Goal: Information Seeking & Learning: Learn about a topic

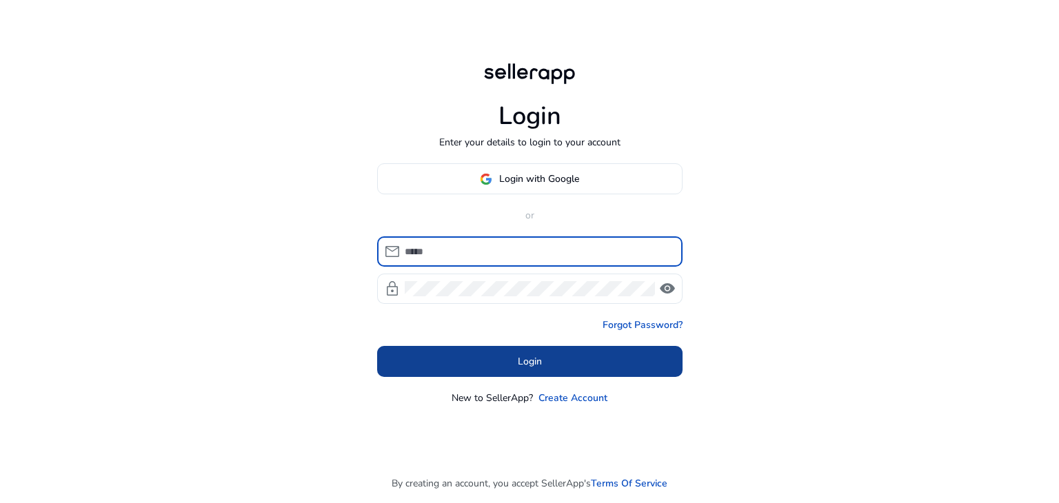
type input "**********"
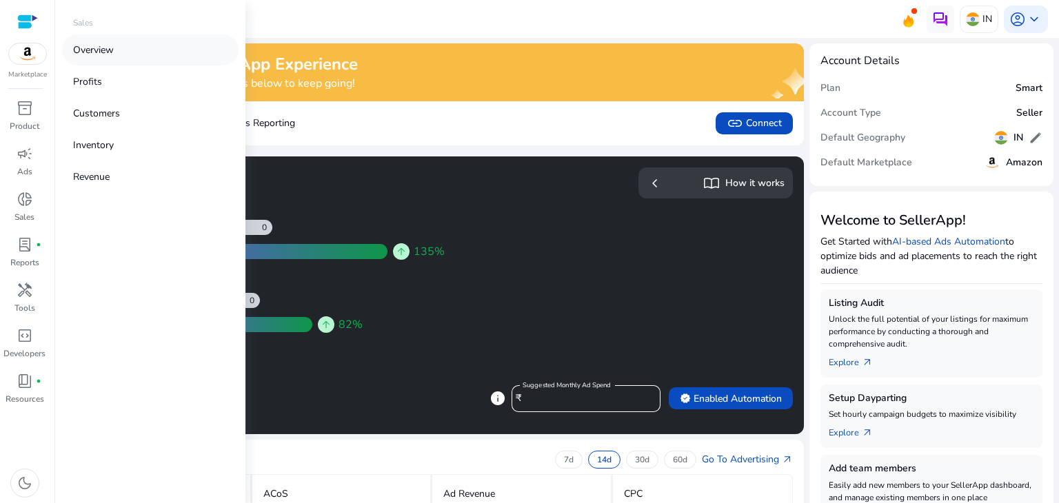
click at [118, 45] on link "Overview" at bounding box center [150, 49] width 176 height 31
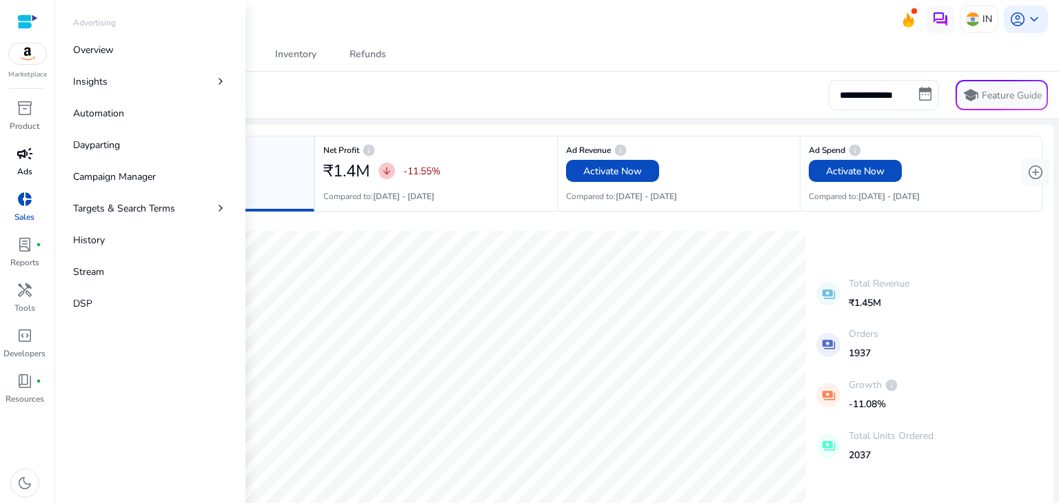
click at [25, 161] on span "campaign" at bounding box center [25, 153] width 17 height 17
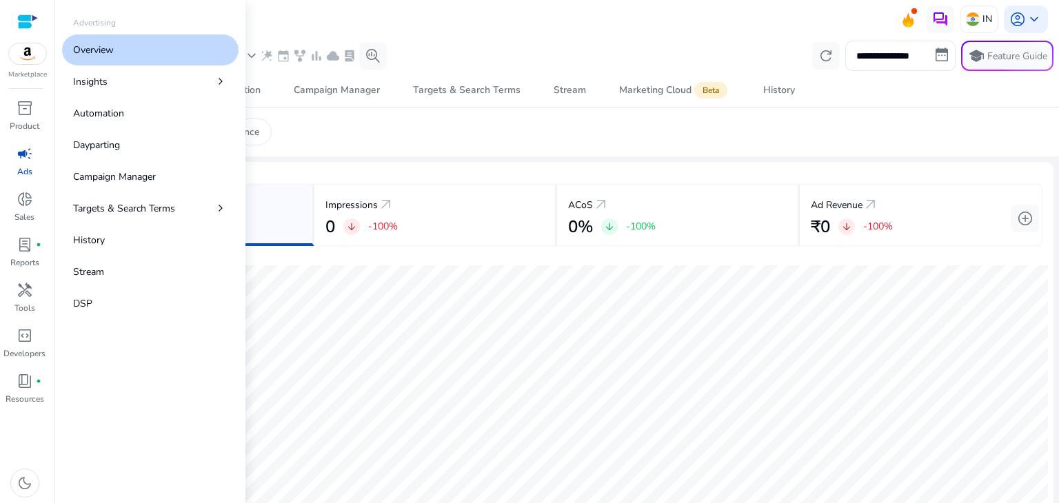
click at [132, 40] on link "Overview" at bounding box center [150, 49] width 176 height 31
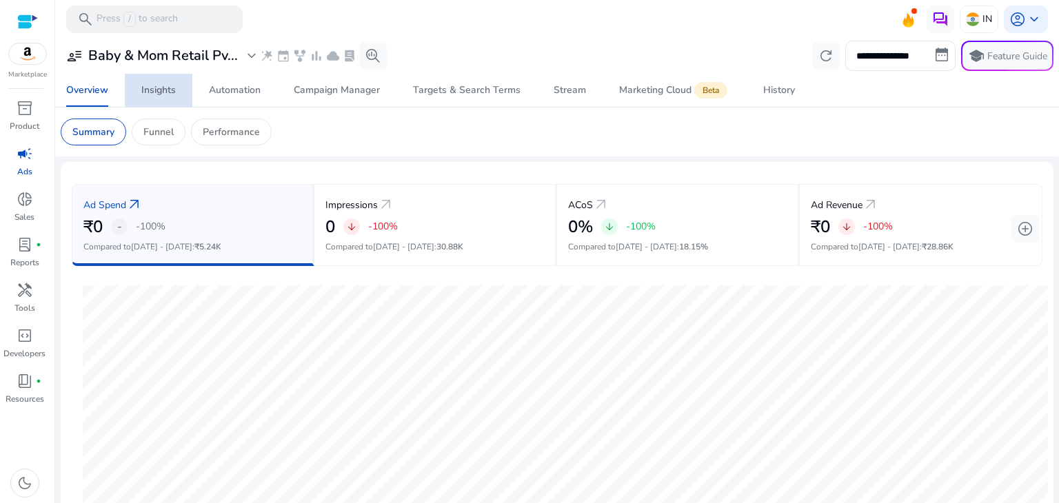
click at [152, 92] on div "Insights" at bounding box center [158, 90] width 34 height 10
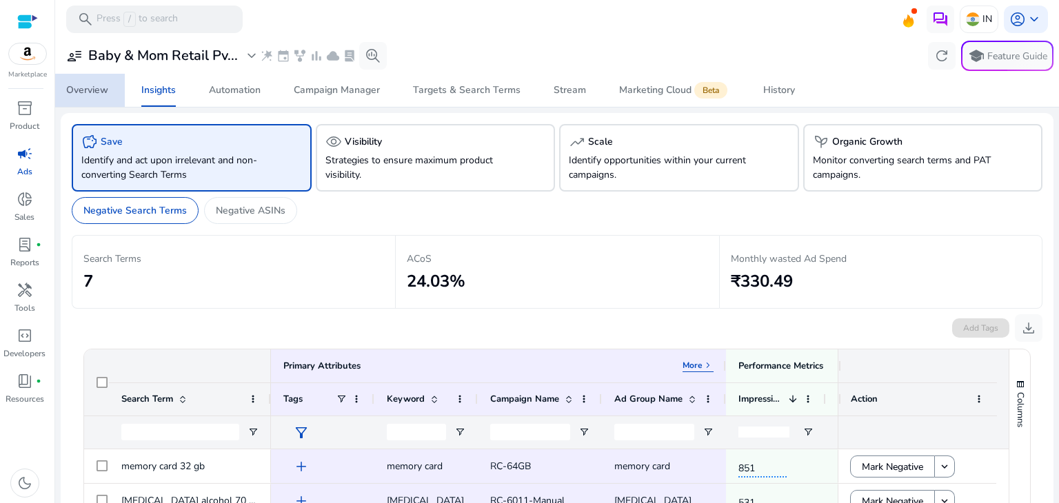
click at [94, 97] on span "Overview" at bounding box center [87, 90] width 42 height 33
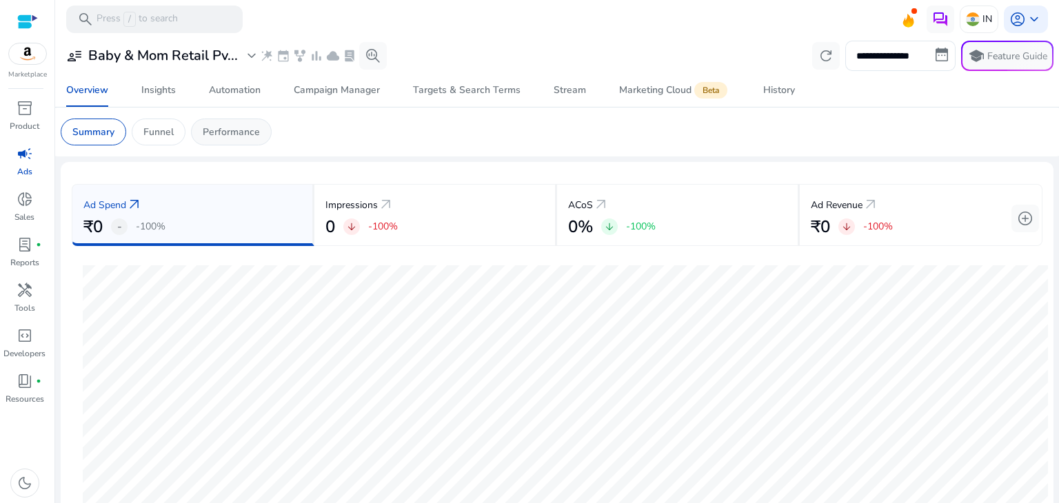
click at [236, 125] on p "Performance" at bounding box center [231, 132] width 57 height 14
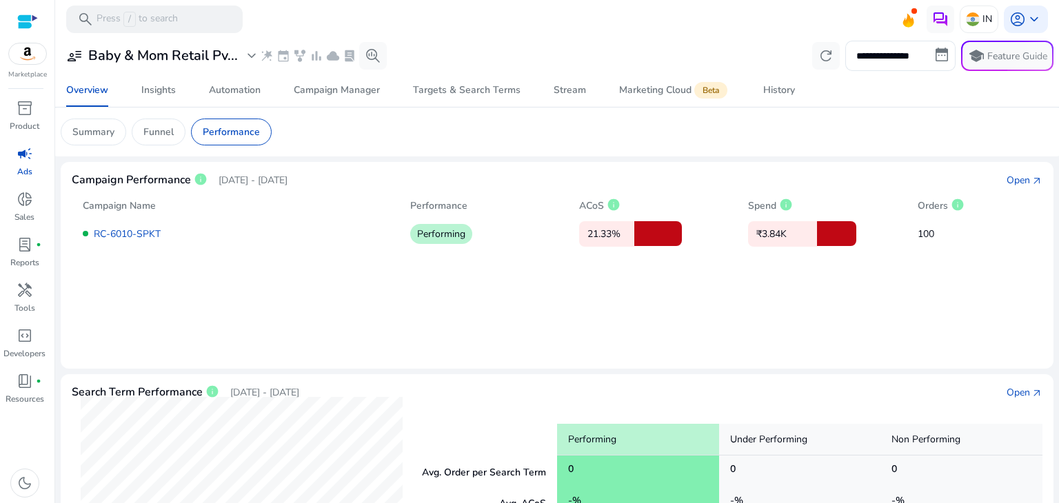
click at [488, 318] on mat-card "Campaign Performance info [DATE] - [DATE] Open arrow_outward Campaign Name Perf…" at bounding box center [557, 265] width 992 height 207
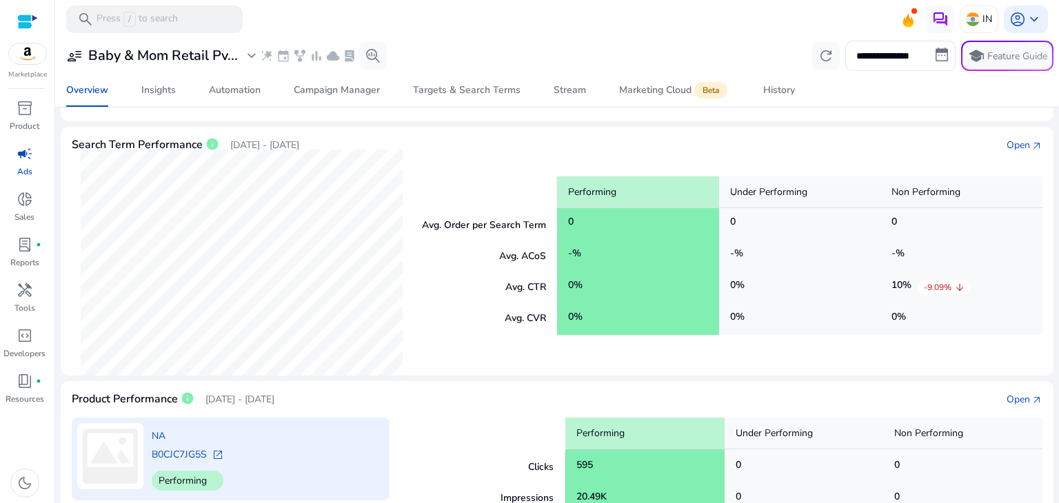
scroll to position [394, 0]
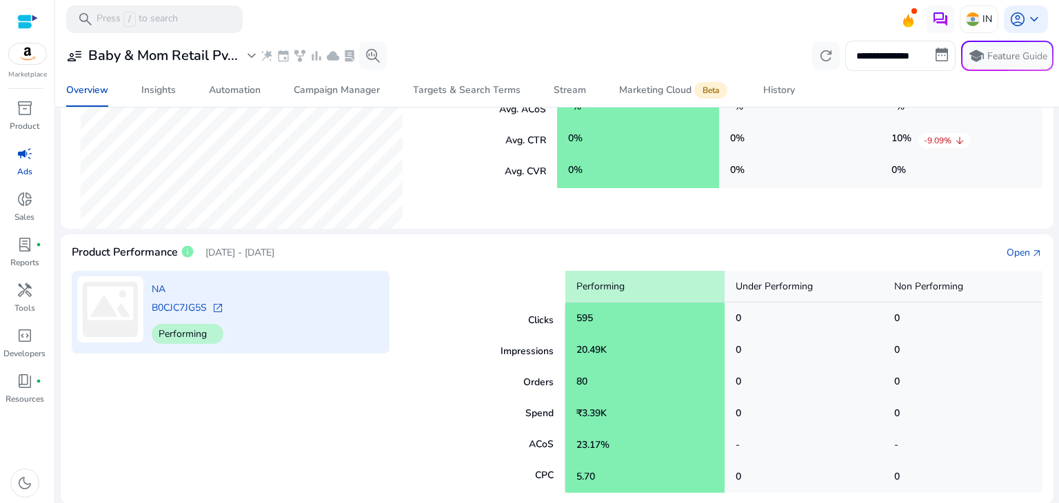
click at [272, 405] on div "NA B0CJC7JG5S open_in_new Performing" at bounding box center [231, 382] width 318 height 222
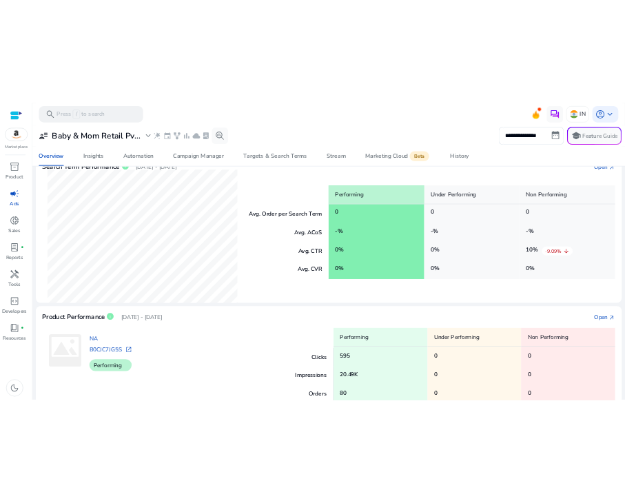
scroll to position [0, 0]
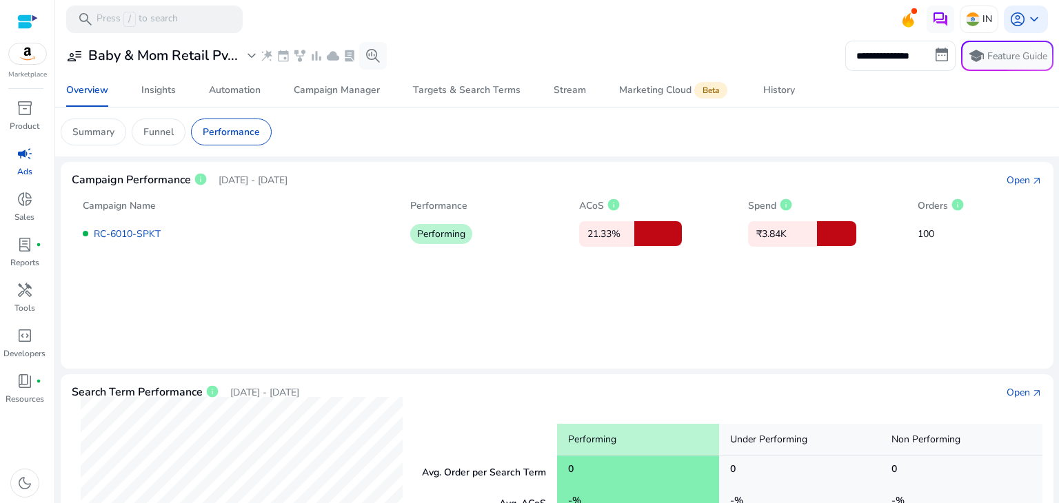
click at [145, 207] on p "Campaign Name" at bounding box center [119, 205] width 73 height 14
click at [143, 205] on p "Campaign Name" at bounding box center [119, 205] width 73 height 14
click at [438, 205] on p "Performance" at bounding box center [438, 205] width 57 height 14
click at [611, 205] on span "info" at bounding box center [613, 205] width 14 height 14
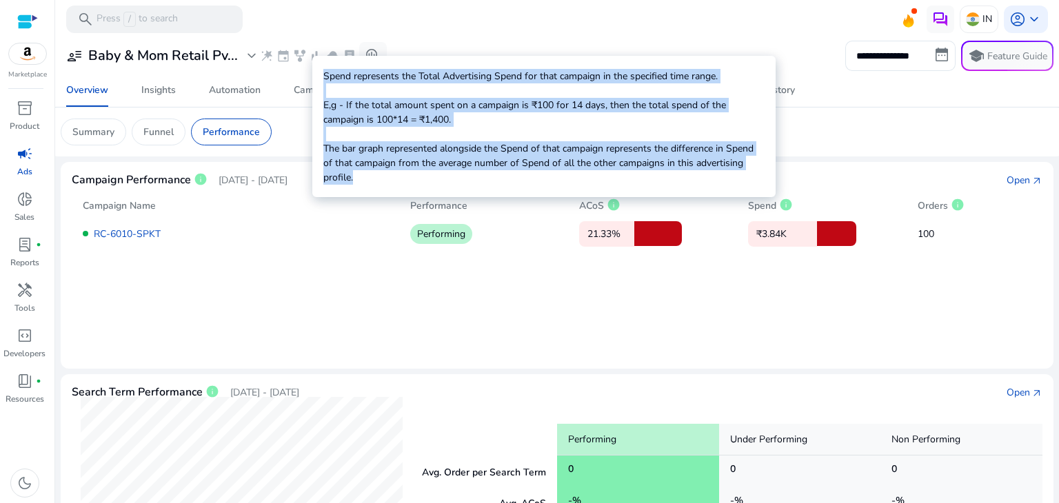
drag, startPoint x: 320, startPoint y: 72, endPoint x: 356, endPoint y: 176, distance: 110.1
click at [356, 176] on div "Spend represents the Total Advertising Spend for that campaign in the specified…" at bounding box center [543, 126] width 463 height 141
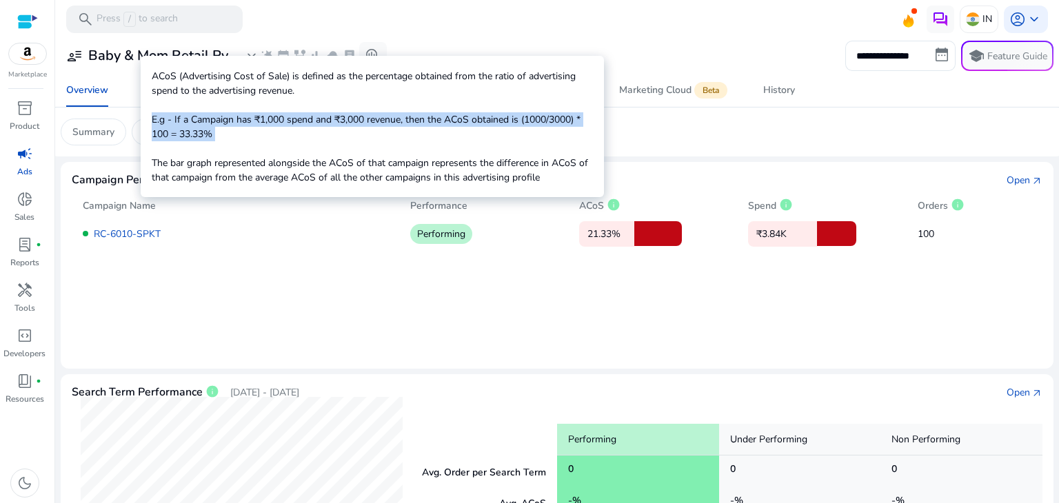
drag, startPoint x: 376, startPoint y: 141, endPoint x: 321, endPoint y: 130, distance: 56.2
click at [321, 130] on p "ACoS (Advertising Cost of Sale) is defined as the percentage obtained from the …" at bounding box center [372, 127] width 441 height 116
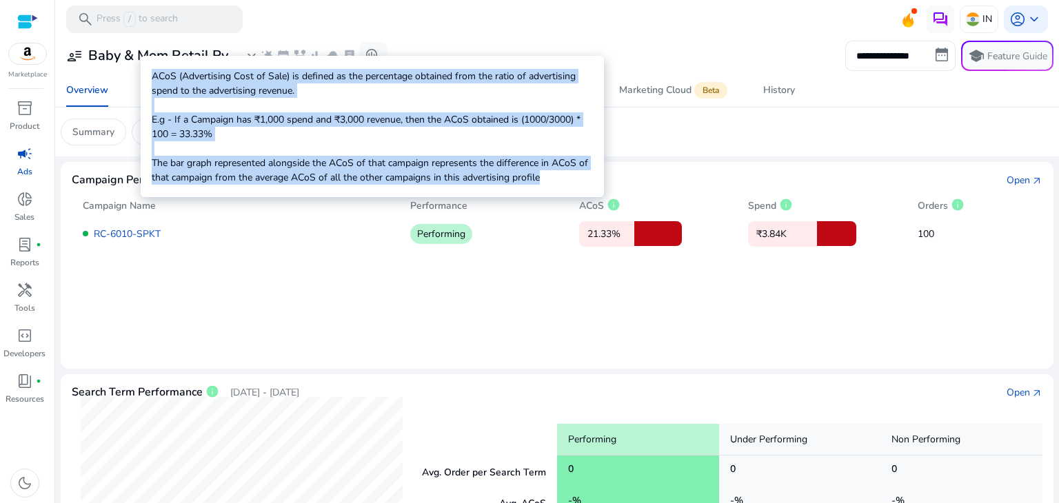
drag, startPoint x: 153, startPoint y: 78, endPoint x: 564, endPoint y: 187, distance: 424.9
click at [564, 187] on div "ACoS (Advertising Cost of Sale) is defined as the percentage obtained from the …" at bounding box center [372, 126] width 463 height 141
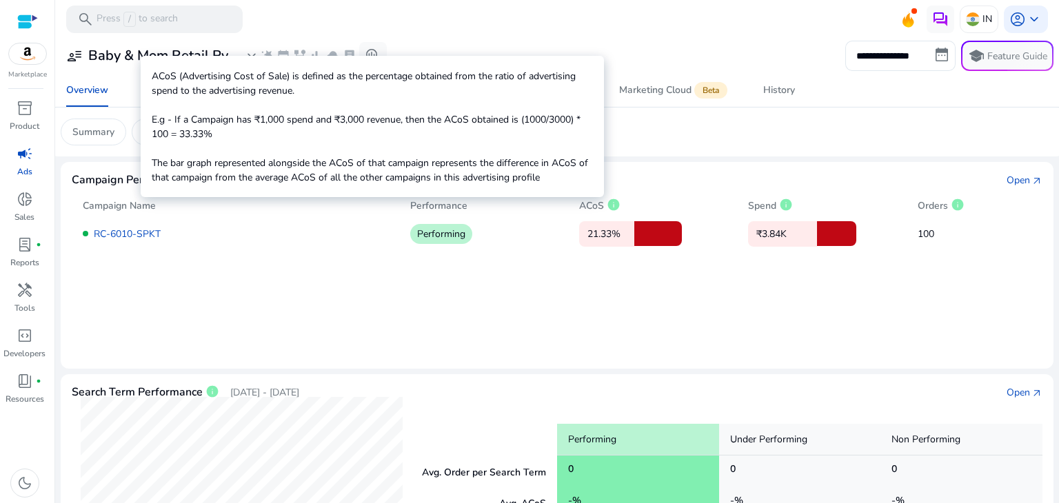
click at [495, 152] on p "ACoS (Advertising Cost of Sale) is defined as the percentage obtained from the …" at bounding box center [372, 127] width 441 height 116
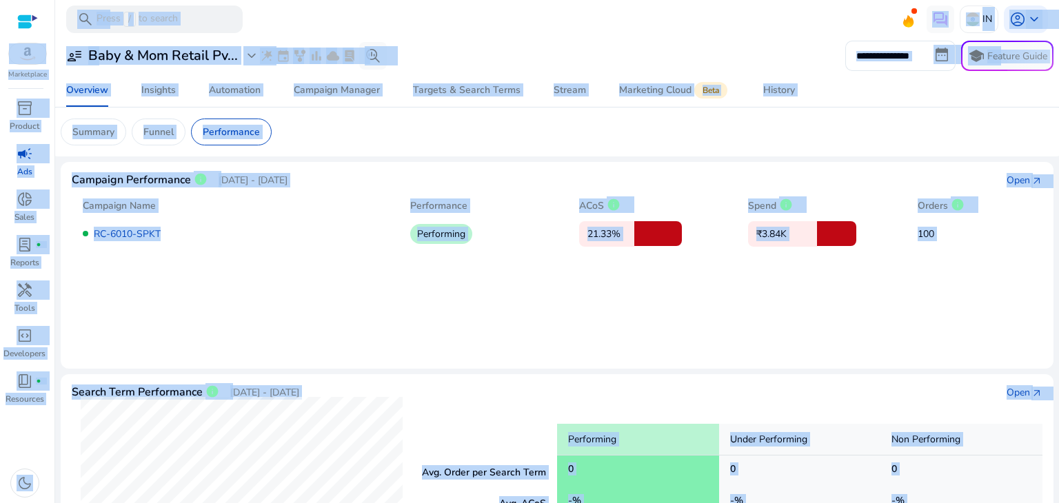
click at [594, 247] on mat-card "Campaign Performance info [DATE] - [DATE] Open arrow_outward Campaign Name Perf…" at bounding box center [557, 265] width 992 height 207
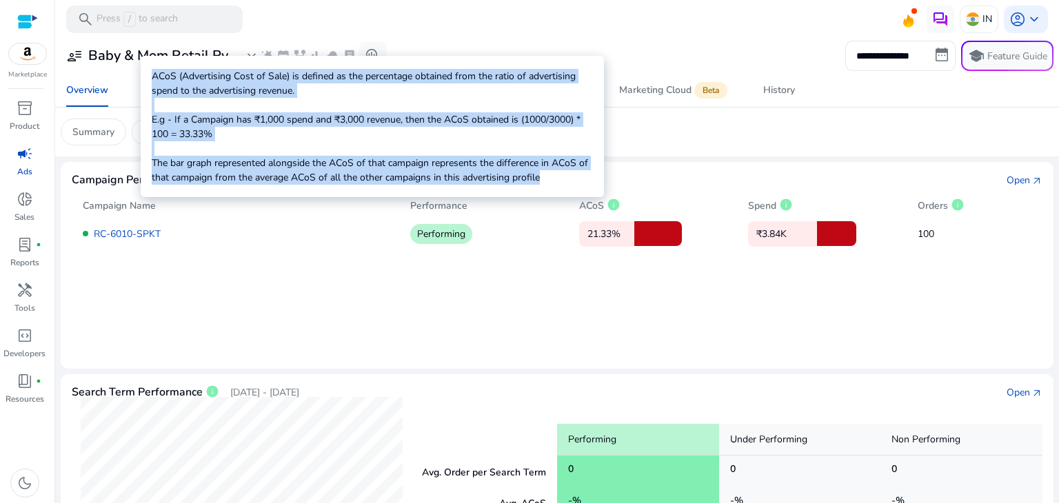
drag, startPoint x: 552, startPoint y: 181, endPoint x: 148, endPoint y: 65, distance: 419.9
click at [148, 65] on div "ACoS (Advertising Cost of Sale) is defined as the percentage obtained from the …" at bounding box center [372, 126] width 463 height 141
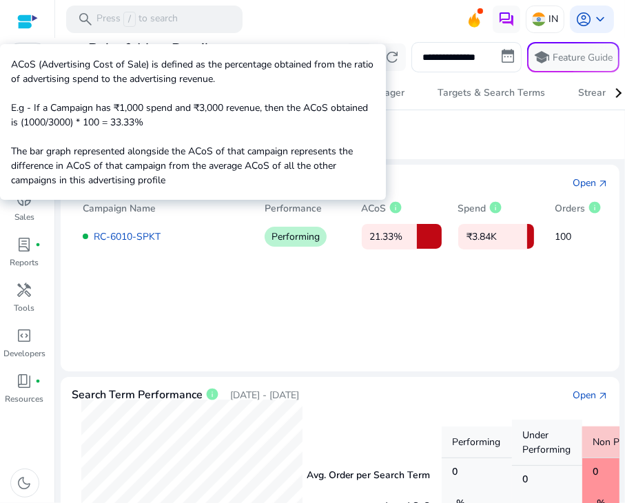
click at [323, 152] on p "ACoS (Advertising Cost of Sale) is defined as the percentage obtained from the …" at bounding box center [193, 122] width 364 height 130
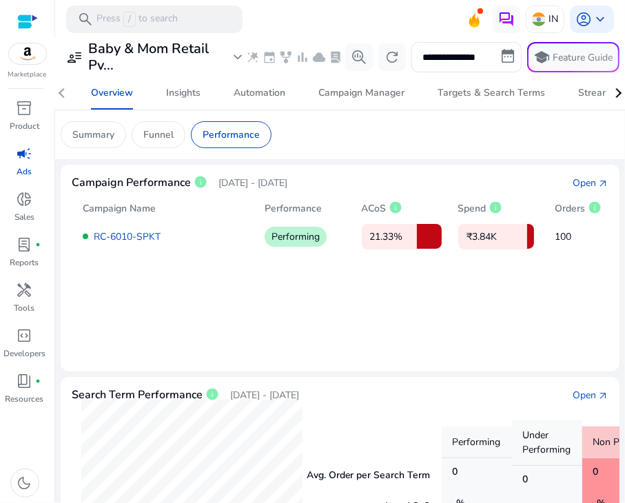
click at [383, 406] on div "Avg. Order per Search Term Avg. ACoS Avg. CTR Avg. CVR Performing 0 - % 0 % 0 %…" at bounding box center [452, 505] width 313 height 207
